Goal: Task Accomplishment & Management: Use online tool/utility

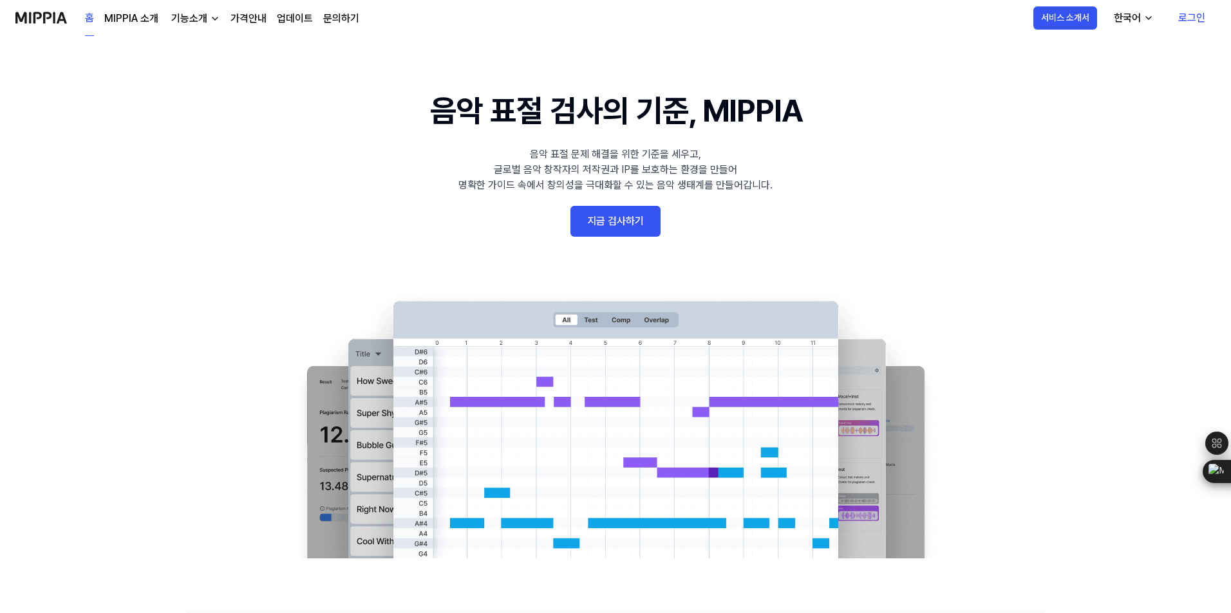
click at [610, 217] on link "지금 검사하기" at bounding box center [615, 221] width 90 height 31
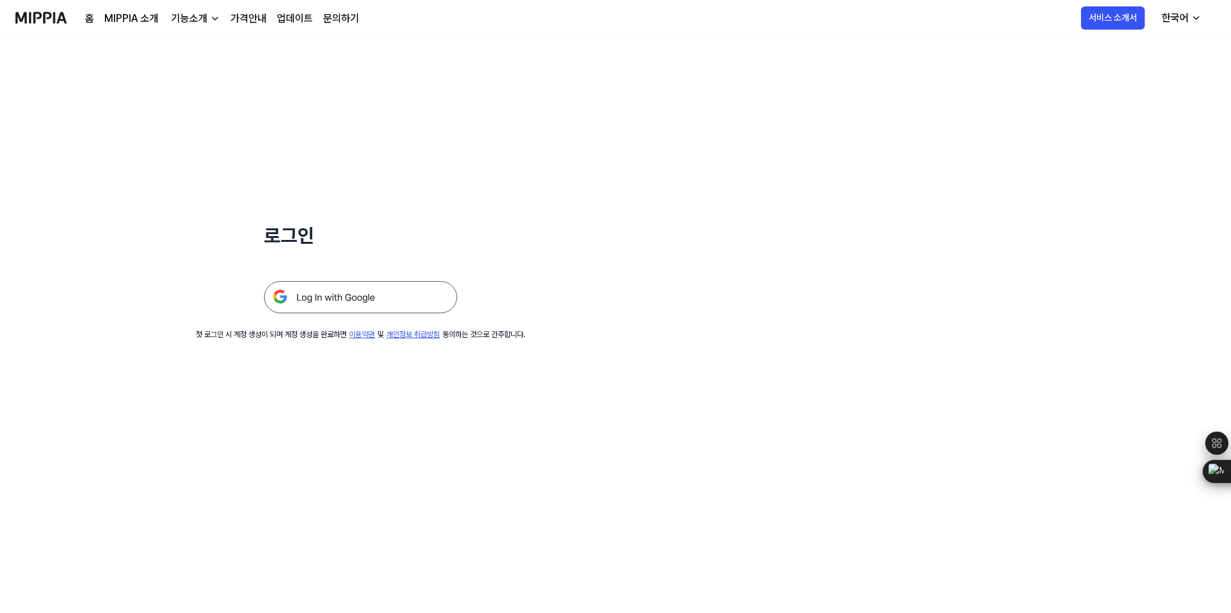
click at [390, 303] on img at bounding box center [360, 297] width 193 height 32
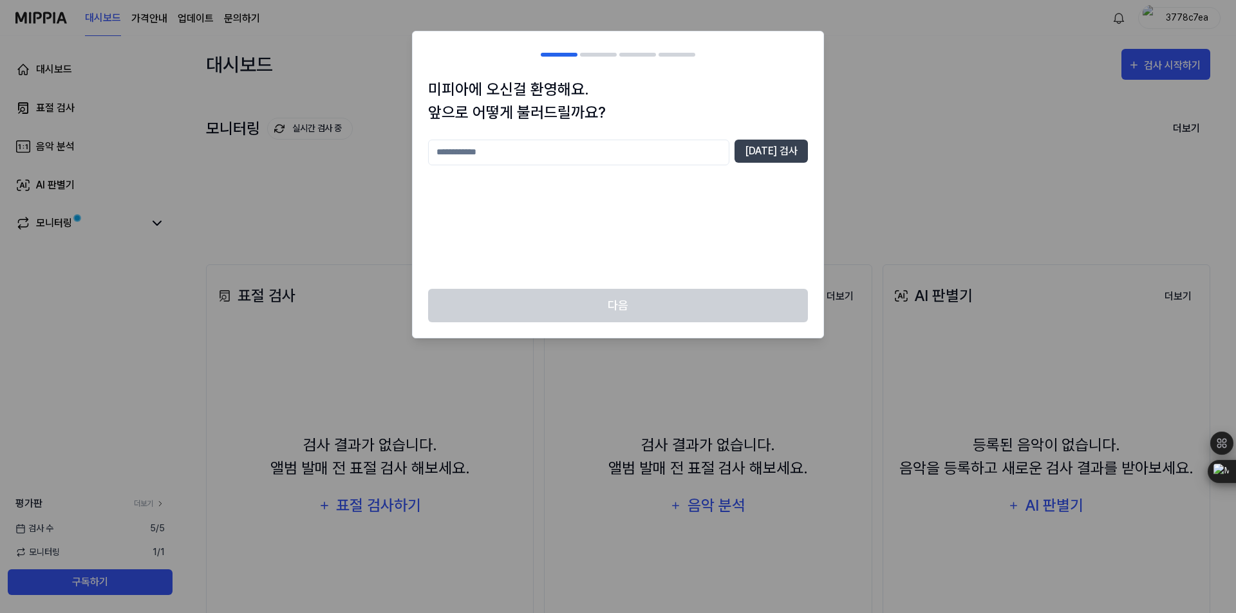
click at [663, 160] on input "text" at bounding box center [578, 153] width 301 height 26
type input "***"
click at [763, 159] on button "[DATE] 검사" at bounding box center [770, 151] width 73 height 23
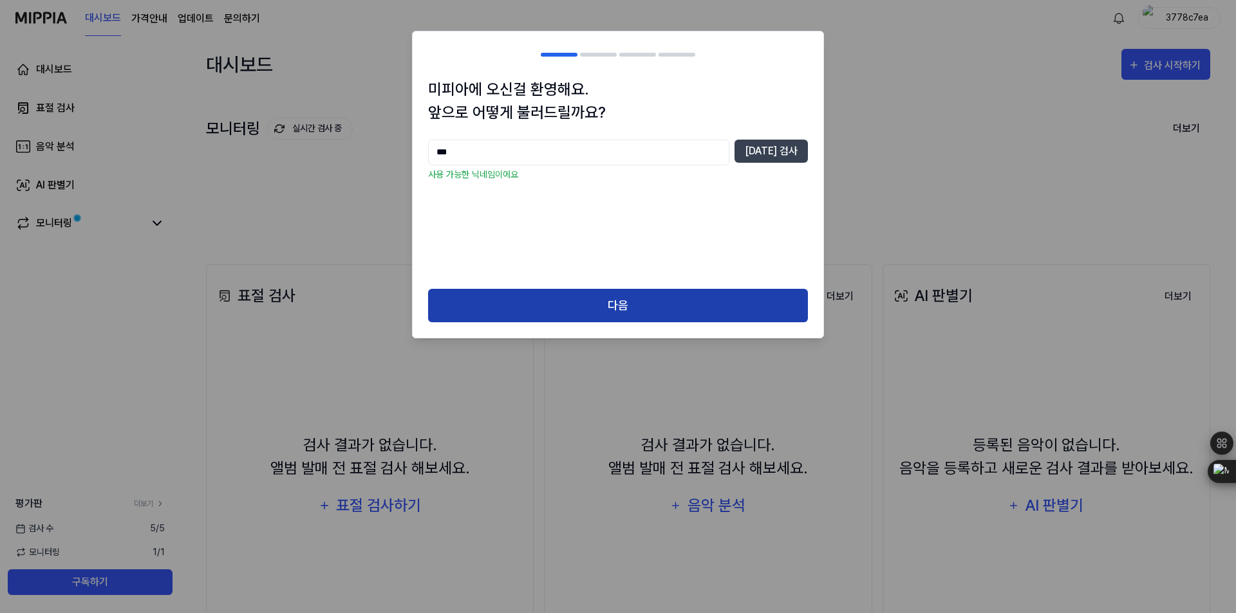
click at [621, 305] on button "다음" at bounding box center [618, 306] width 380 height 34
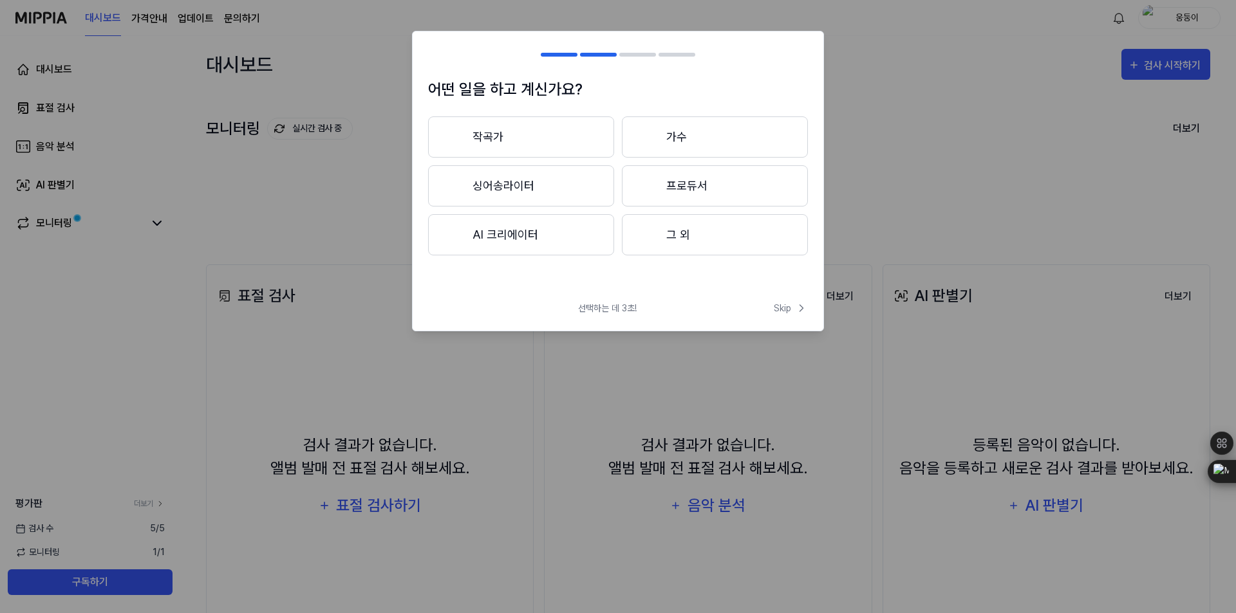
click at [559, 239] on button "AI 크리에이터" at bounding box center [521, 234] width 186 height 41
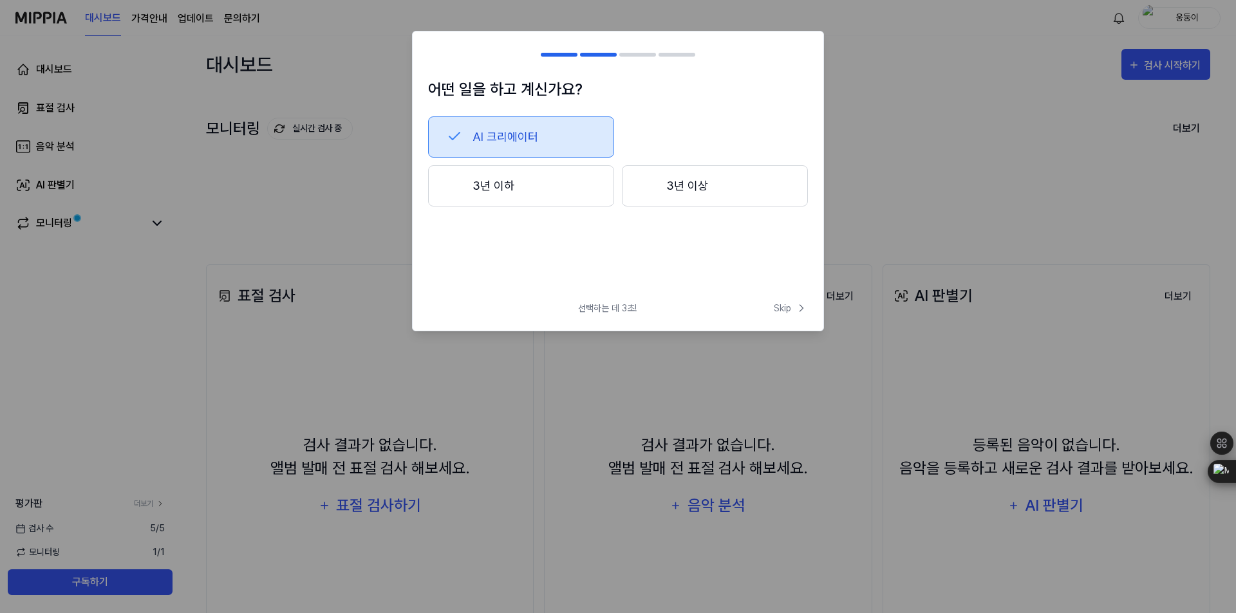
click at [575, 191] on button "3년 이하" at bounding box center [521, 185] width 186 height 41
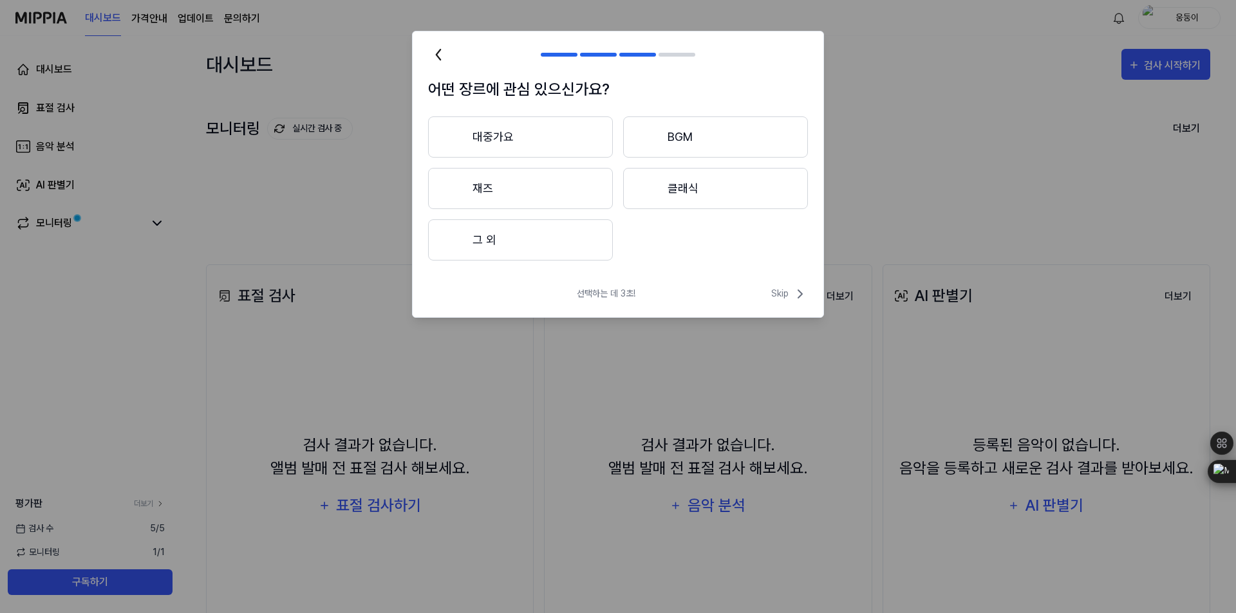
click at [578, 144] on button "대중가요" at bounding box center [520, 137] width 185 height 41
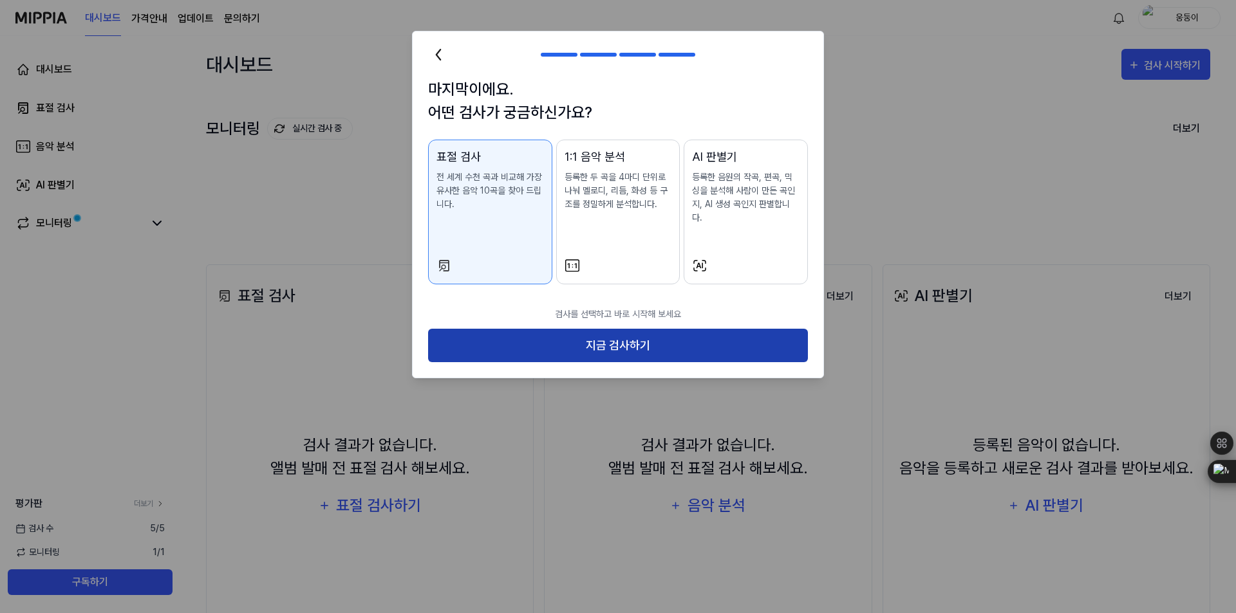
click at [628, 331] on button "지금 검사하기" at bounding box center [618, 346] width 380 height 34
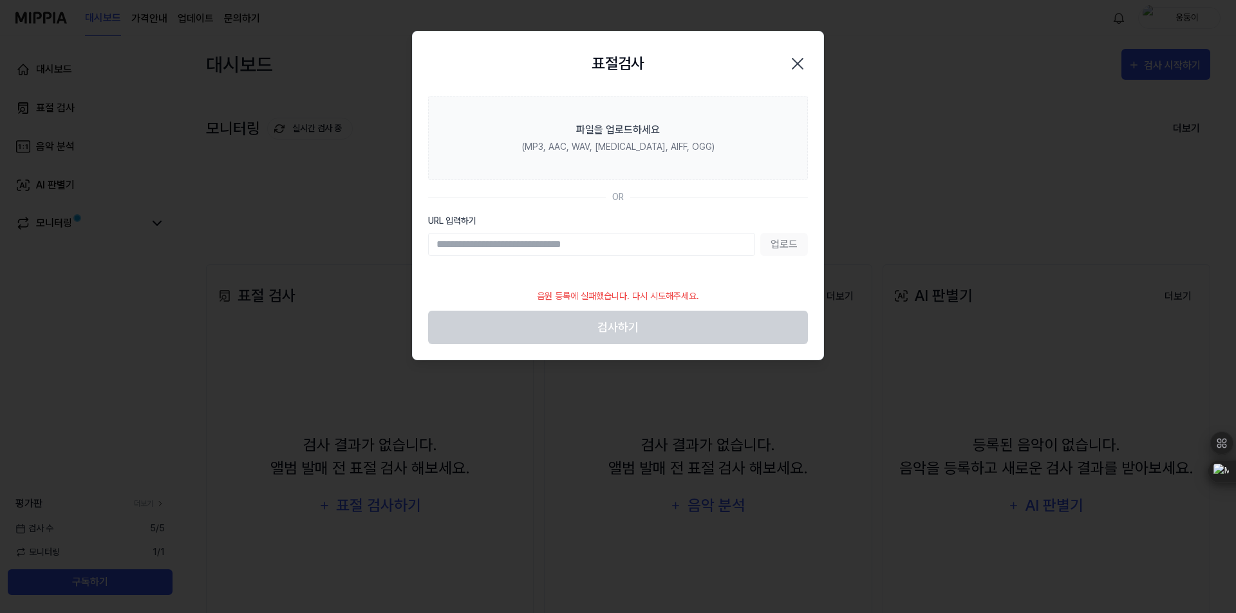
click at [682, 241] on input "URL 입력하기" at bounding box center [591, 244] width 327 height 23
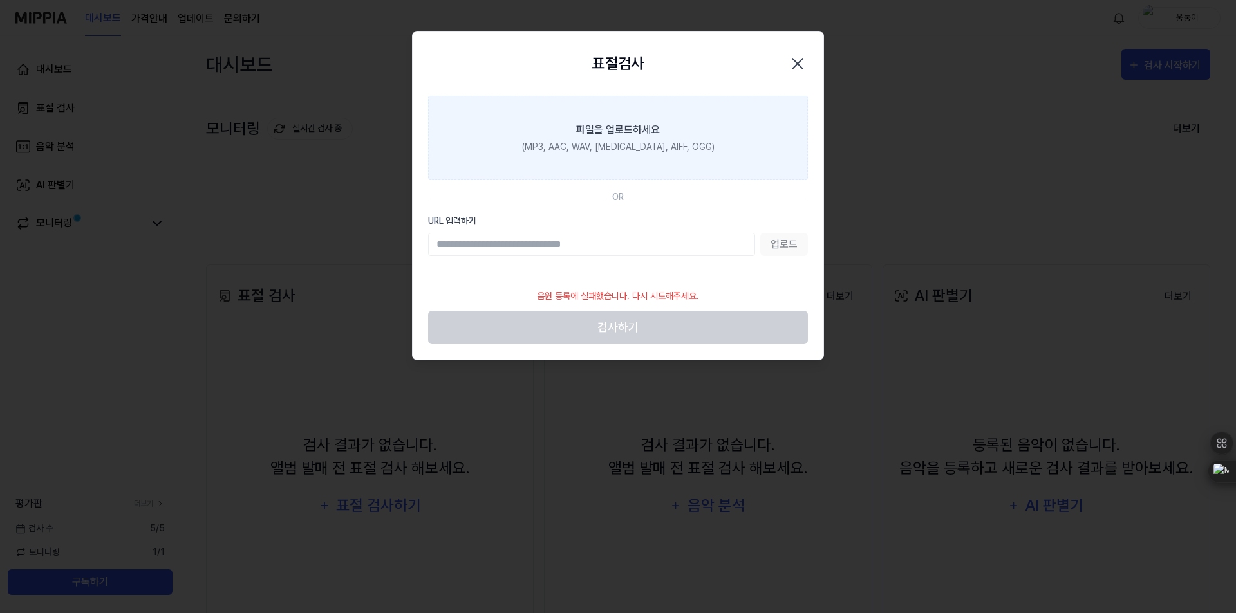
click at [640, 152] on div "(MP3, AAC, WAV, [MEDICAL_DATA], AIFF, OGG)" at bounding box center [618, 147] width 192 height 14
click at [0, 0] on input "파일을 업로드하세요 (MP3, AAC, WAV, [MEDICAL_DATA], AIFF, OGG)" at bounding box center [0, 0] width 0 height 0
click at [593, 114] on label "파일을 업로드하세요 (MP3, AAC, WAV, [MEDICAL_DATA], AIFF, OGG)" at bounding box center [618, 138] width 380 height 84
click at [0, 0] on input "파일을 업로드하세요 (MP3, AAC, WAV, [MEDICAL_DATA], AIFF, OGG)" at bounding box center [0, 0] width 0 height 0
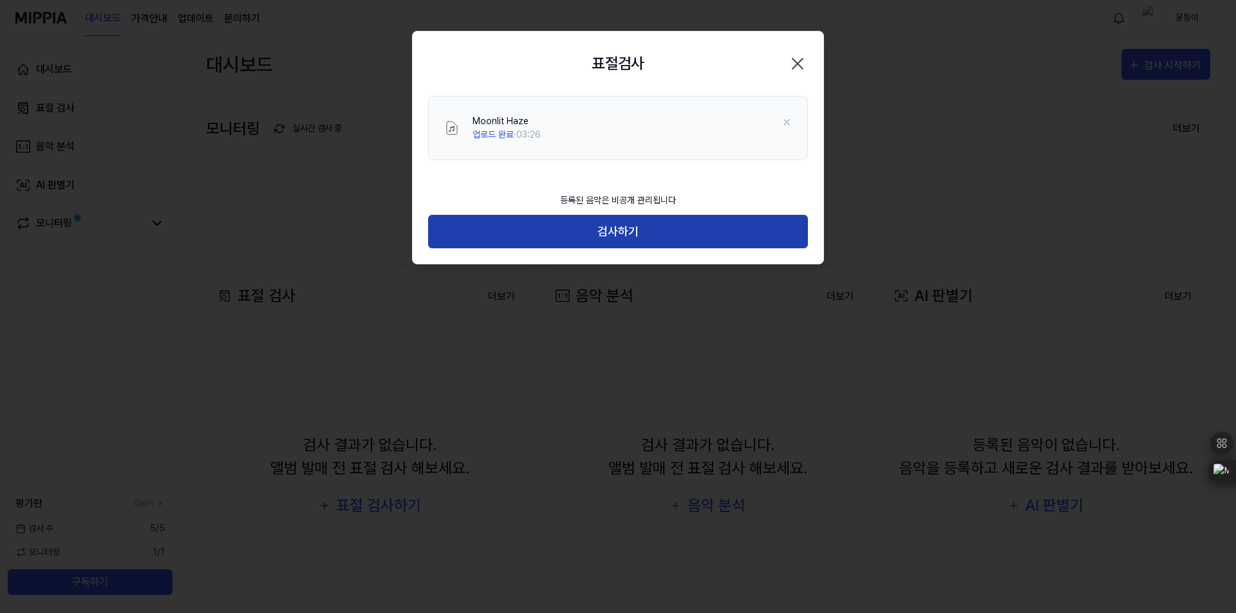
click at [795, 237] on button "검사하기" at bounding box center [618, 232] width 380 height 34
